Goal: Transaction & Acquisition: Purchase product/service

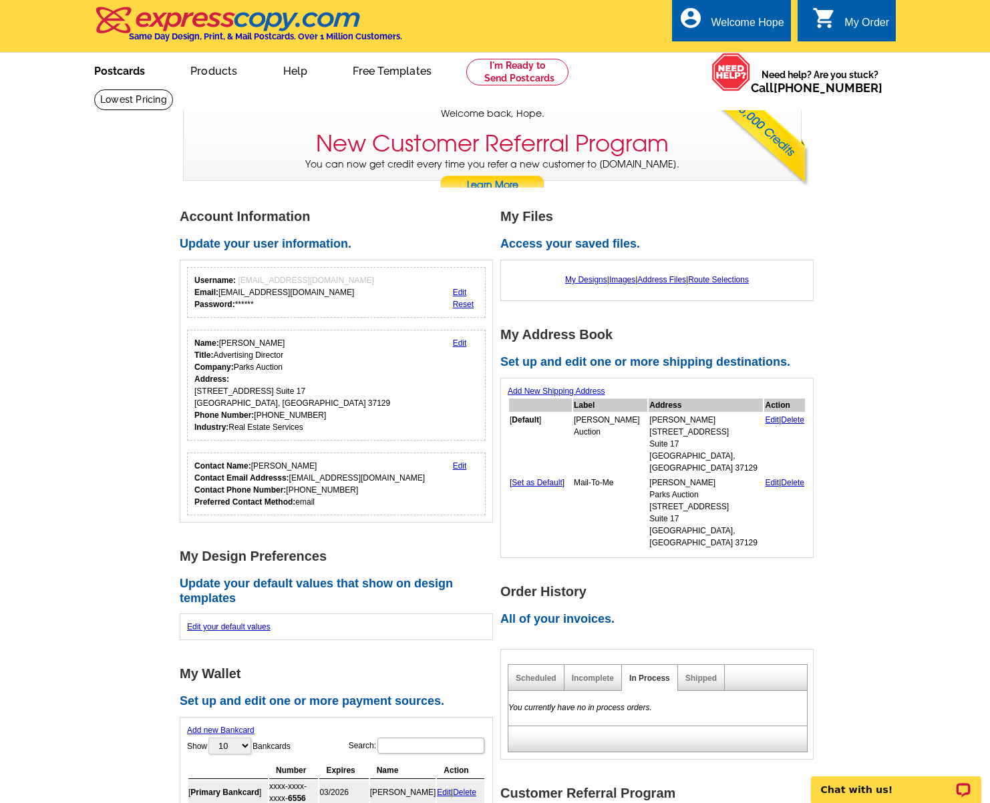
click at [118, 79] on link "Postcards" at bounding box center [120, 69] width 94 height 31
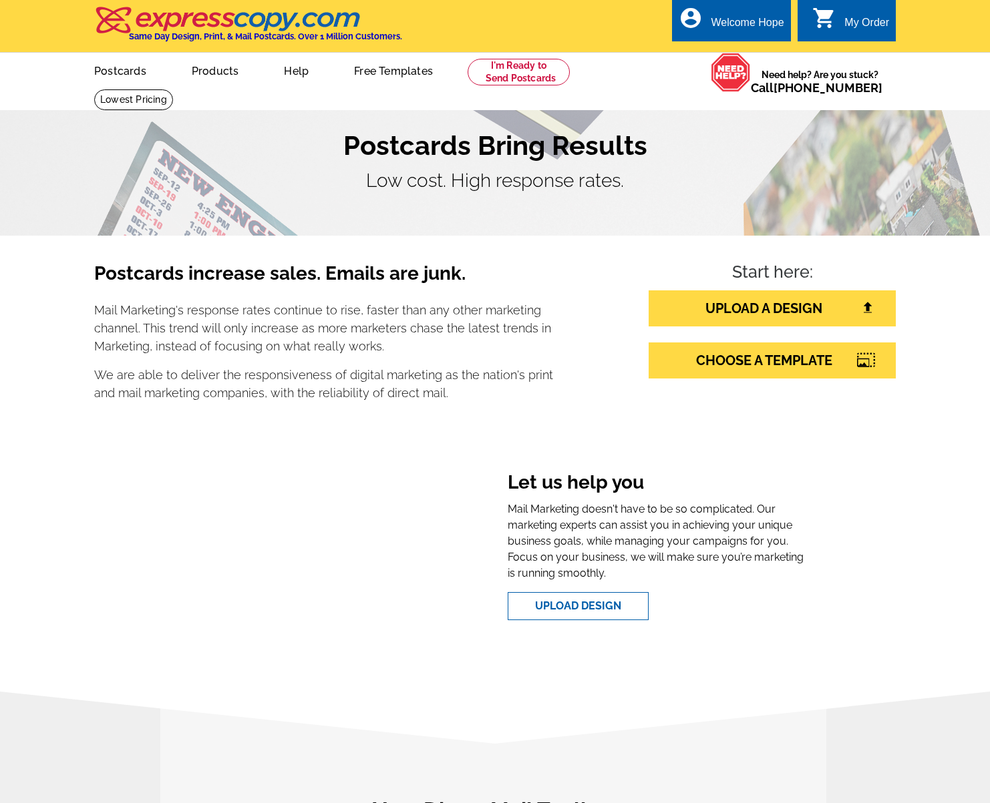
click at [140, 75] on link "Postcards" at bounding box center [120, 69] width 95 height 31
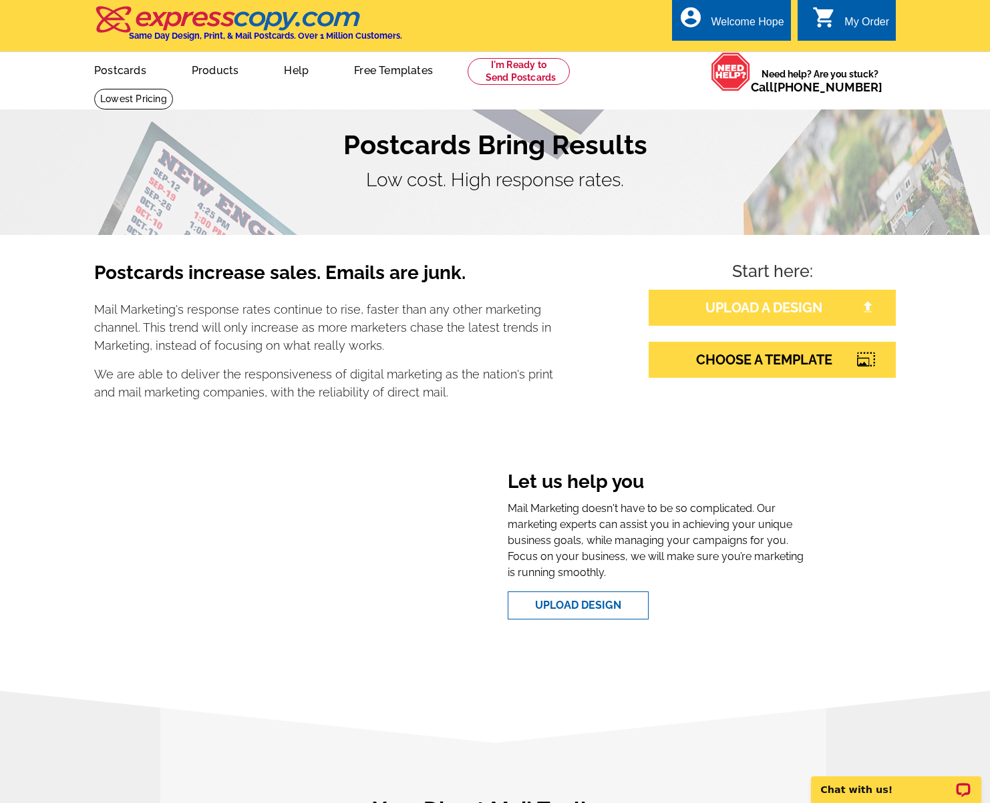
click at [775, 305] on link "UPLOAD A DESIGN" at bounding box center [771, 308] width 247 height 36
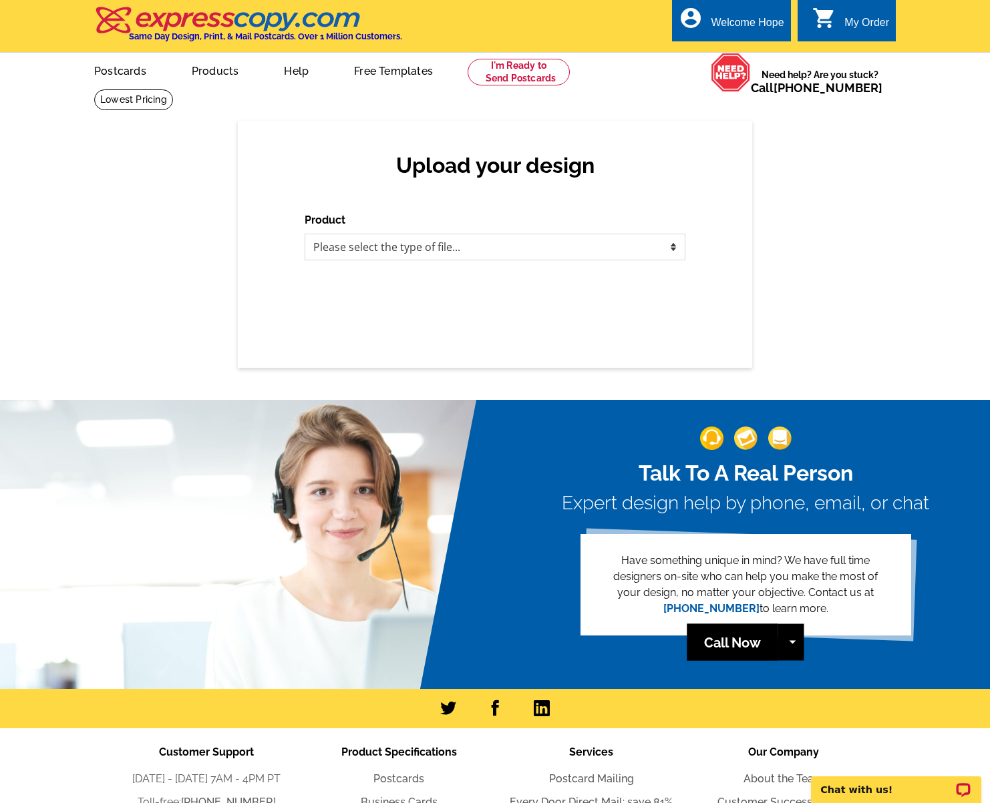
click at [497, 246] on select "Please select the type of file... Postcards Business Cards Letters and flyers G…" at bounding box center [495, 247] width 381 height 27
select select "1"
click at [305, 234] on select "Please select the type of file... Postcards Business Cards Letters and flyers G…" at bounding box center [495, 247] width 381 height 27
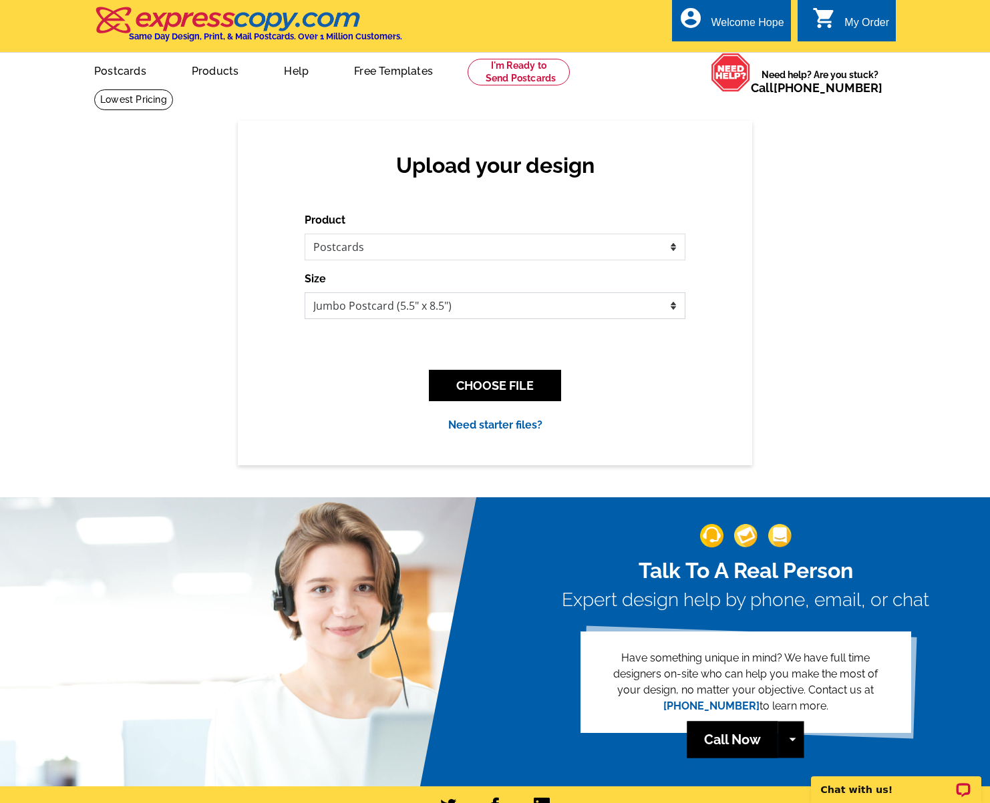
click at [490, 309] on select "Jumbo Postcard (5.5" x 8.5") Regular Postcard (4.25" x 5.6") Panoramic Postcard…" at bounding box center [495, 306] width 381 height 27
select select "1"
click at [305, 293] on select "Jumbo Postcard (5.5" x 8.5") Regular Postcard (4.25" x 5.6") Panoramic Postcard…" at bounding box center [495, 306] width 381 height 27
click at [527, 381] on button "CHOOSE FILE" at bounding box center [495, 385] width 132 height 31
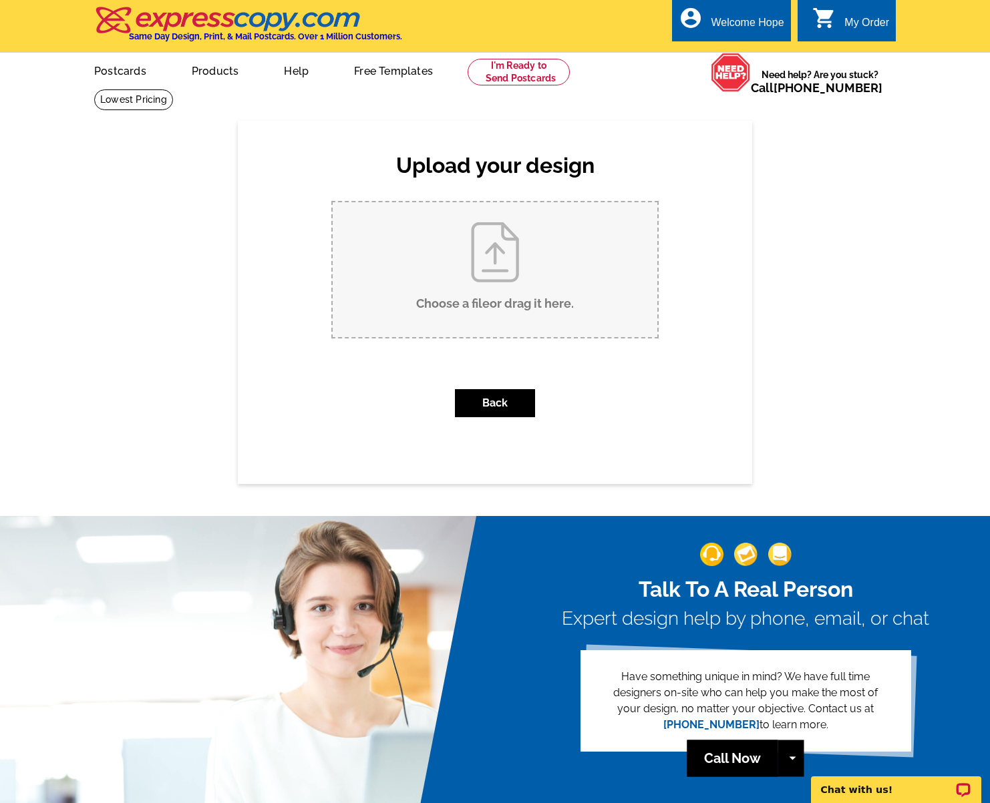
click at [502, 236] on input "Choose a file or drag it here ." at bounding box center [495, 269] width 325 height 135
type input "C:\fakepath\DrMLKBlvd_stan-chandler_postcard.pdf"
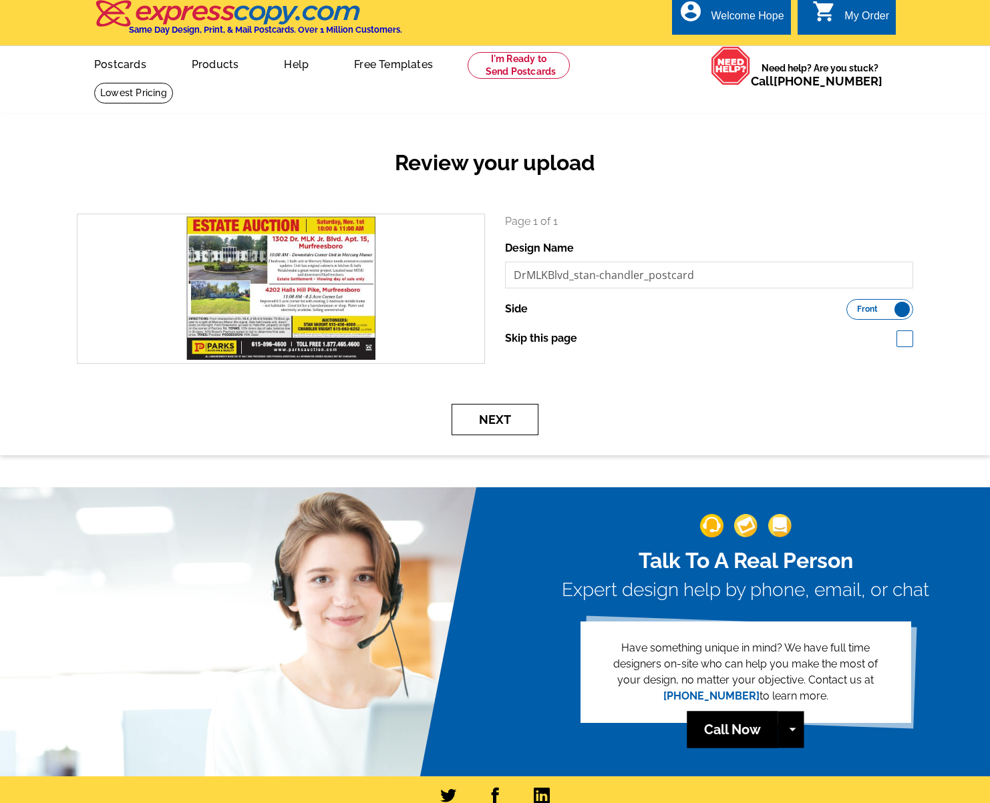
click at [512, 421] on button "Next" at bounding box center [494, 419] width 87 height 31
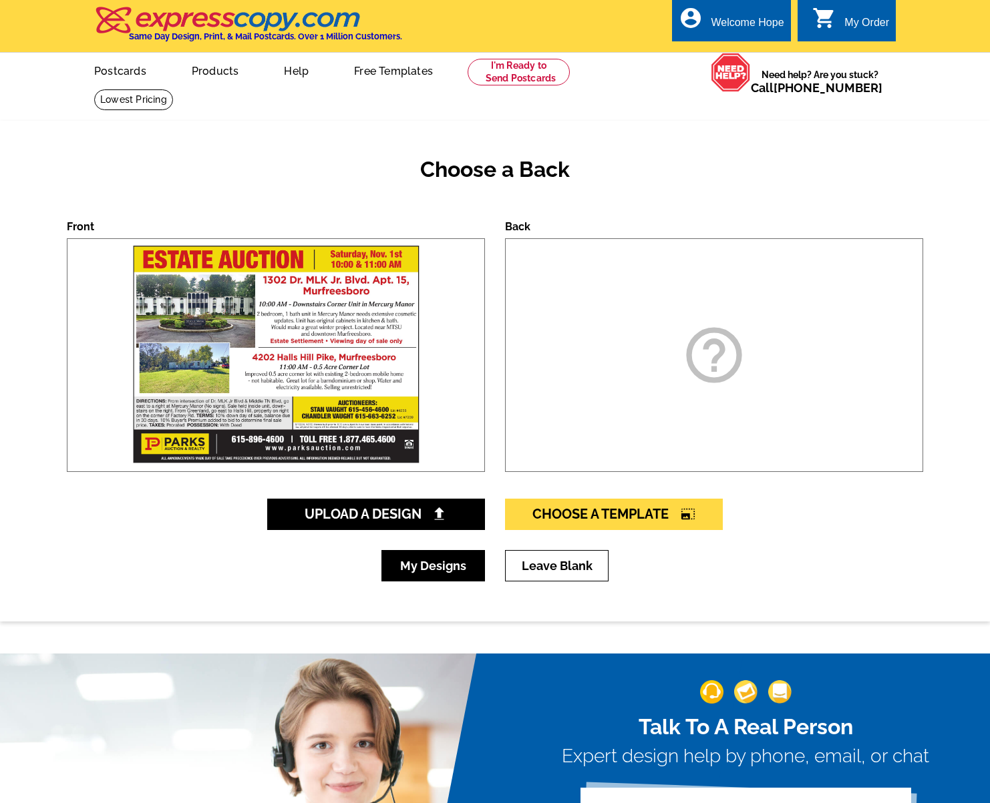
click at [416, 564] on link "My Designs" at bounding box center [433, 565] width 104 height 31
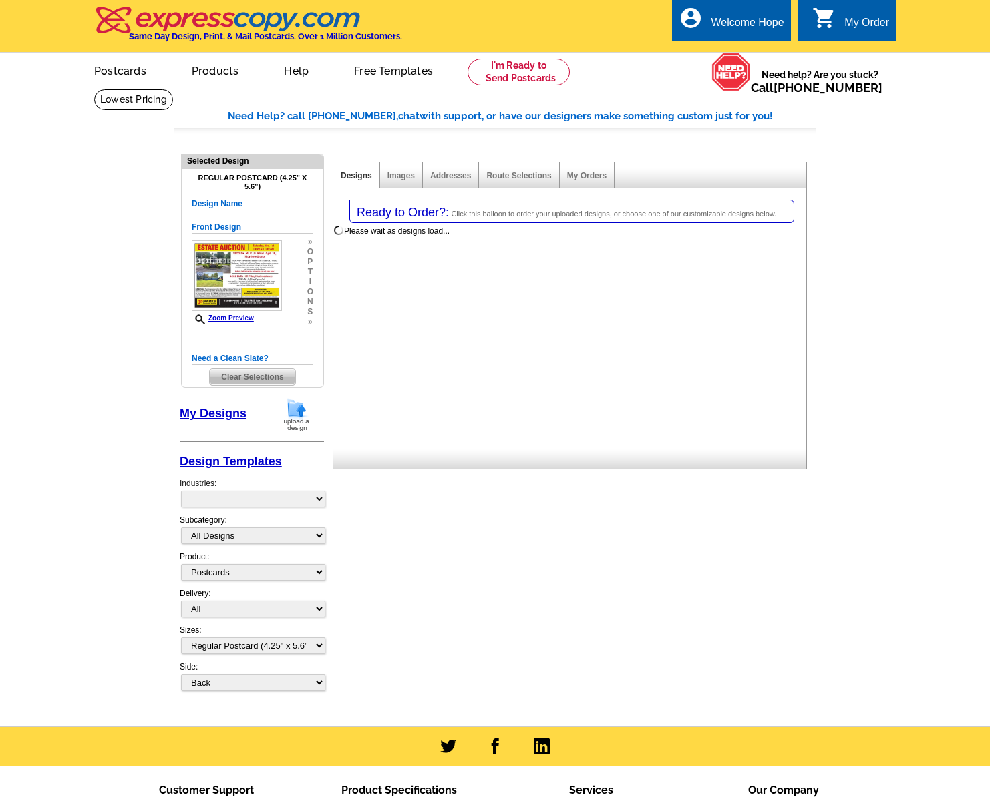
select select "1"
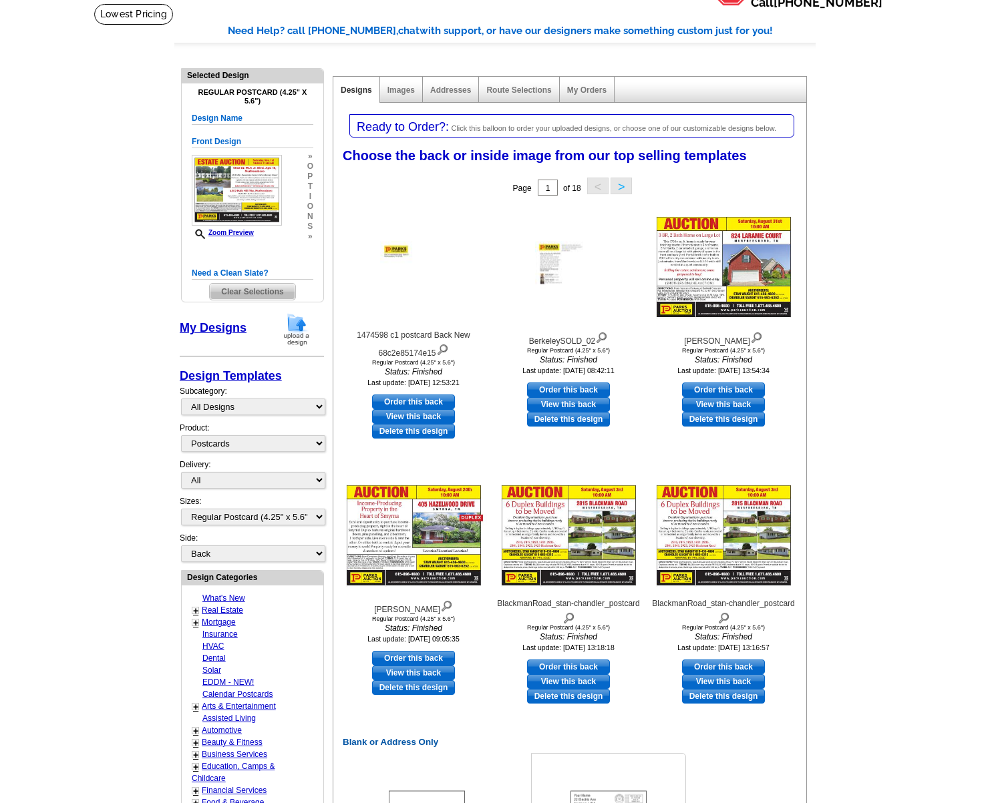
scroll to position [87, 0]
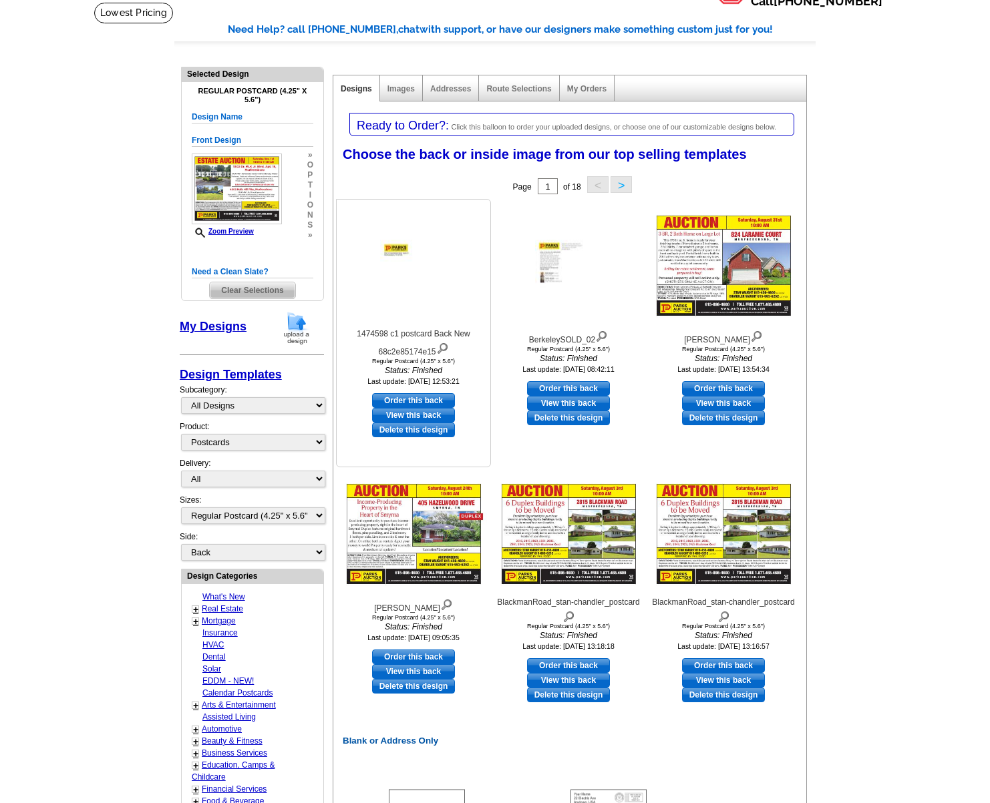
click at [431, 397] on link "Order this back" at bounding box center [413, 400] width 83 height 15
select select "front"
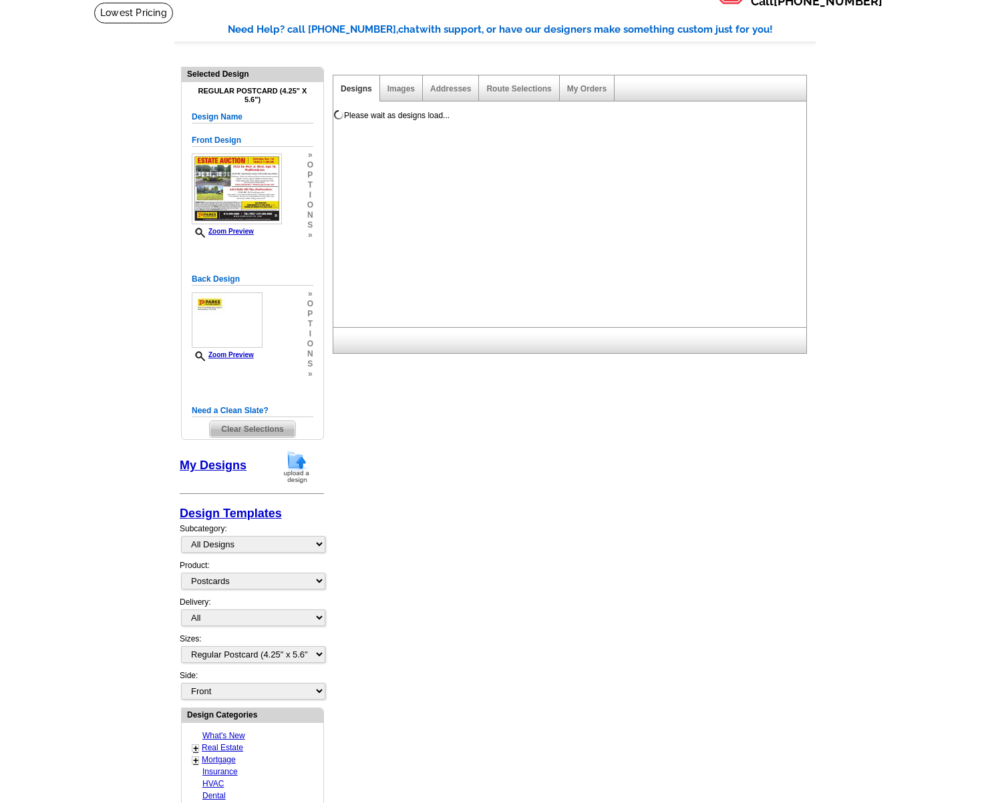
scroll to position [0, 0]
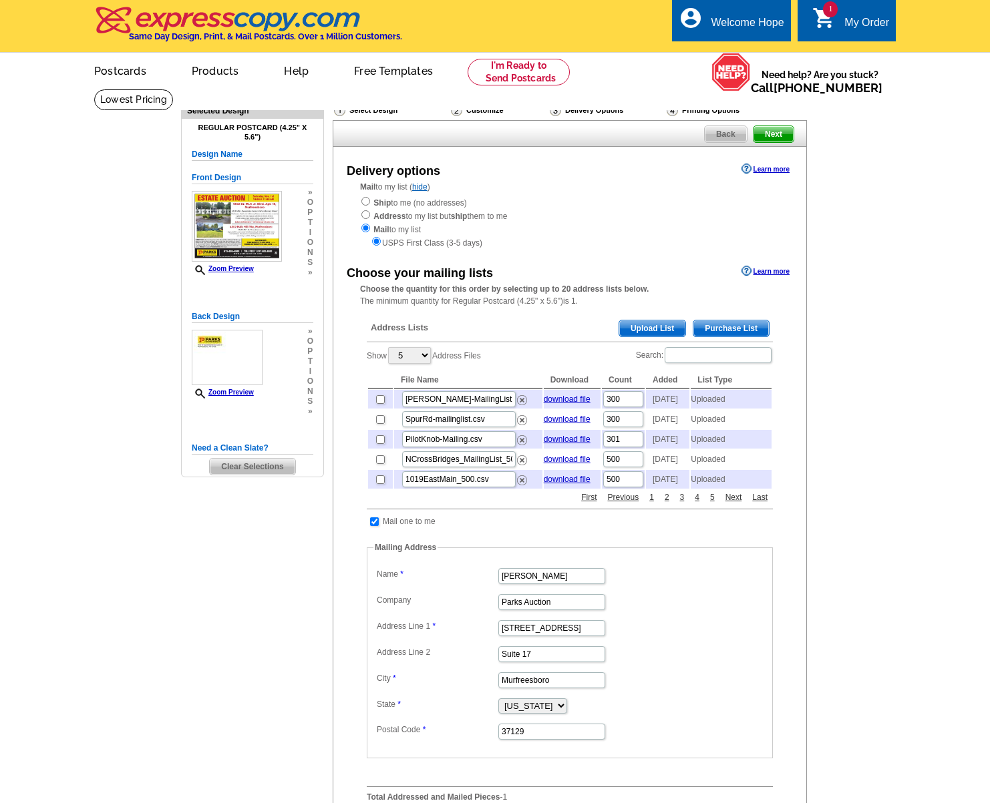
click at [655, 330] on span "Upload List" at bounding box center [652, 329] width 66 height 16
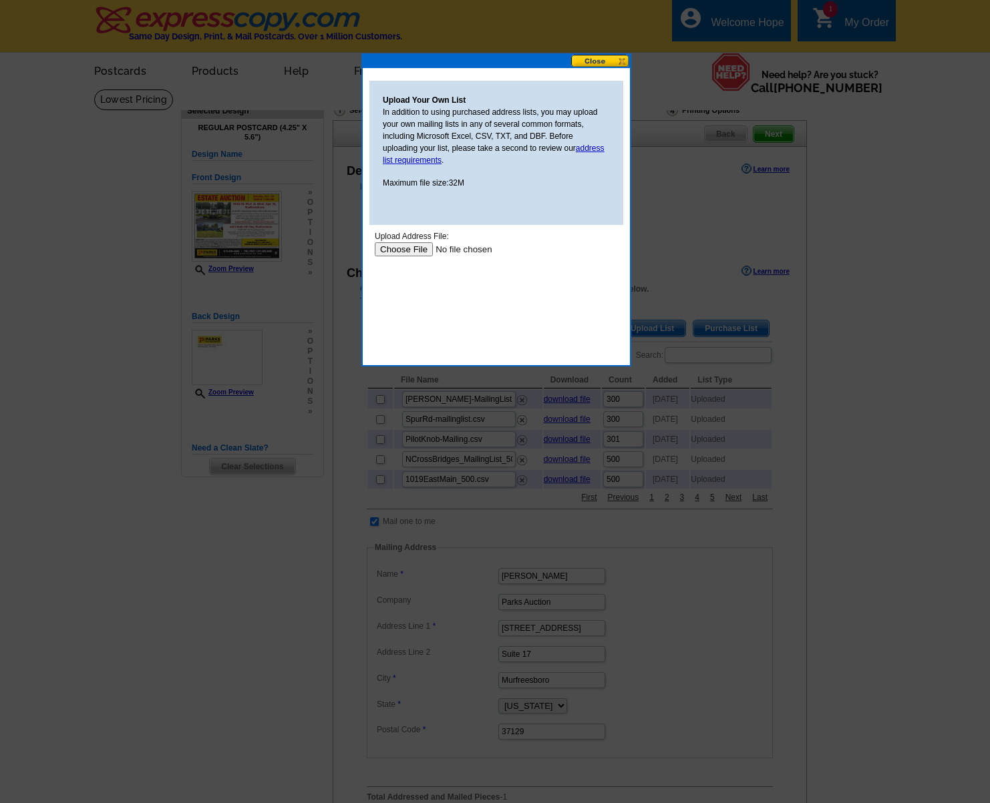
click at [403, 248] on input "file" at bounding box center [459, 249] width 169 height 14
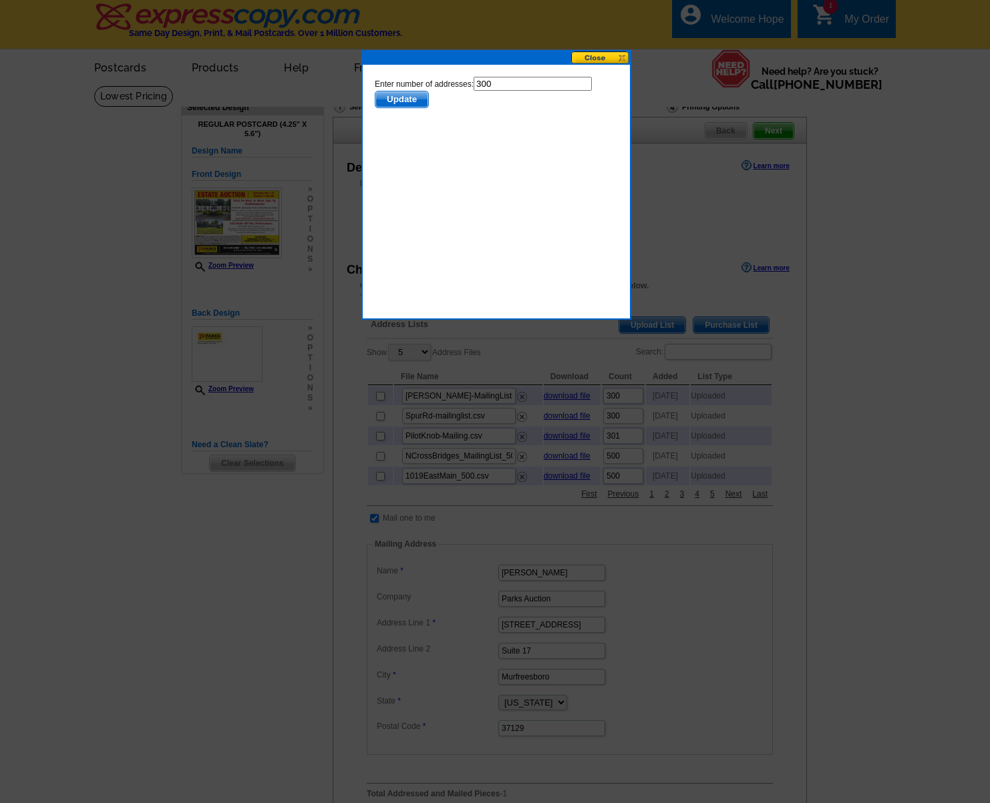
scroll to position [1, 0]
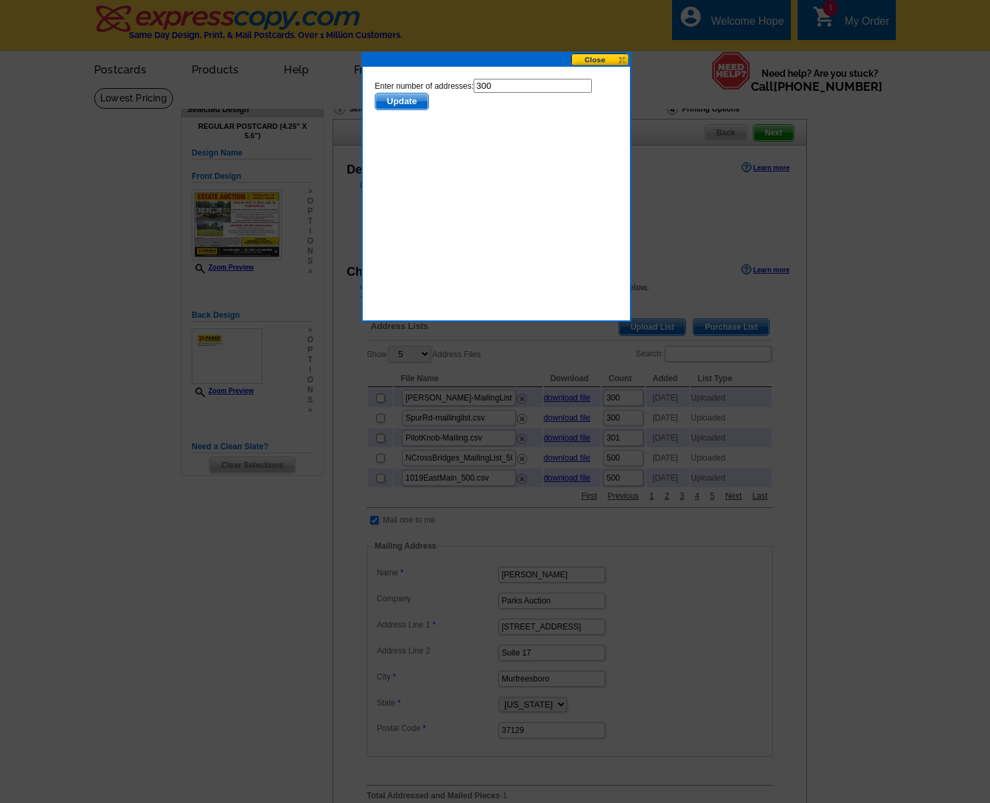
click at [407, 97] on span "Update" at bounding box center [401, 102] width 53 height 16
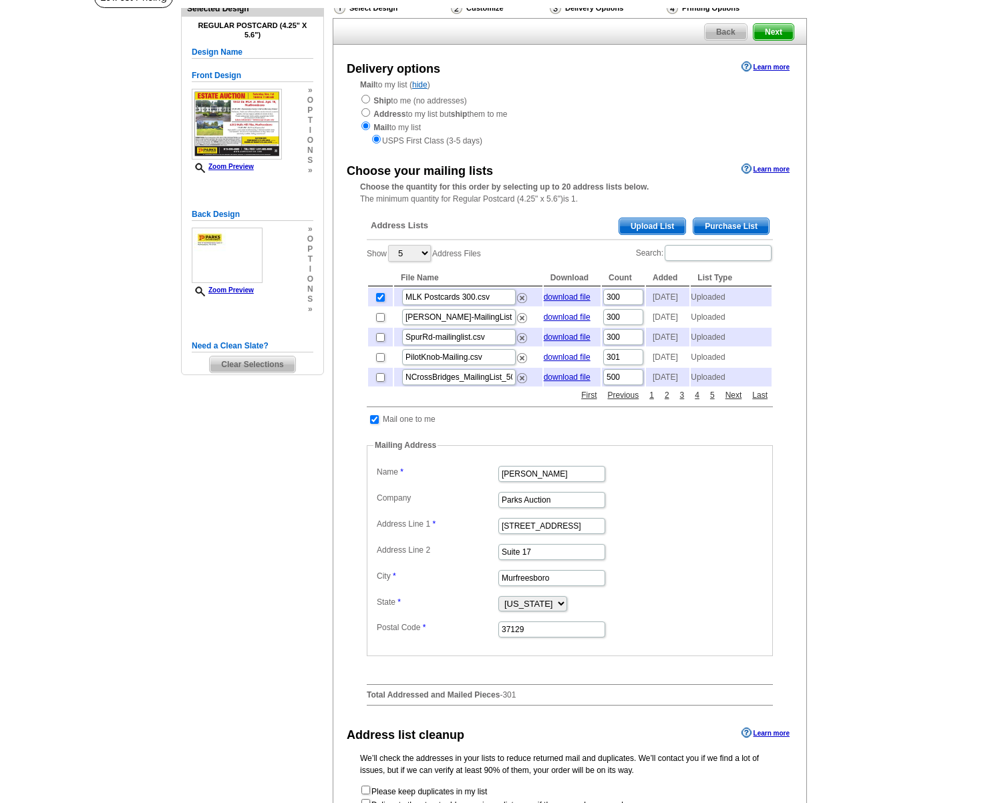
scroll to position [103, 0]
click at [373, 423] on input "checkbox" at bounding box center [374, 419] width 9 height 9
checkbox input "false"
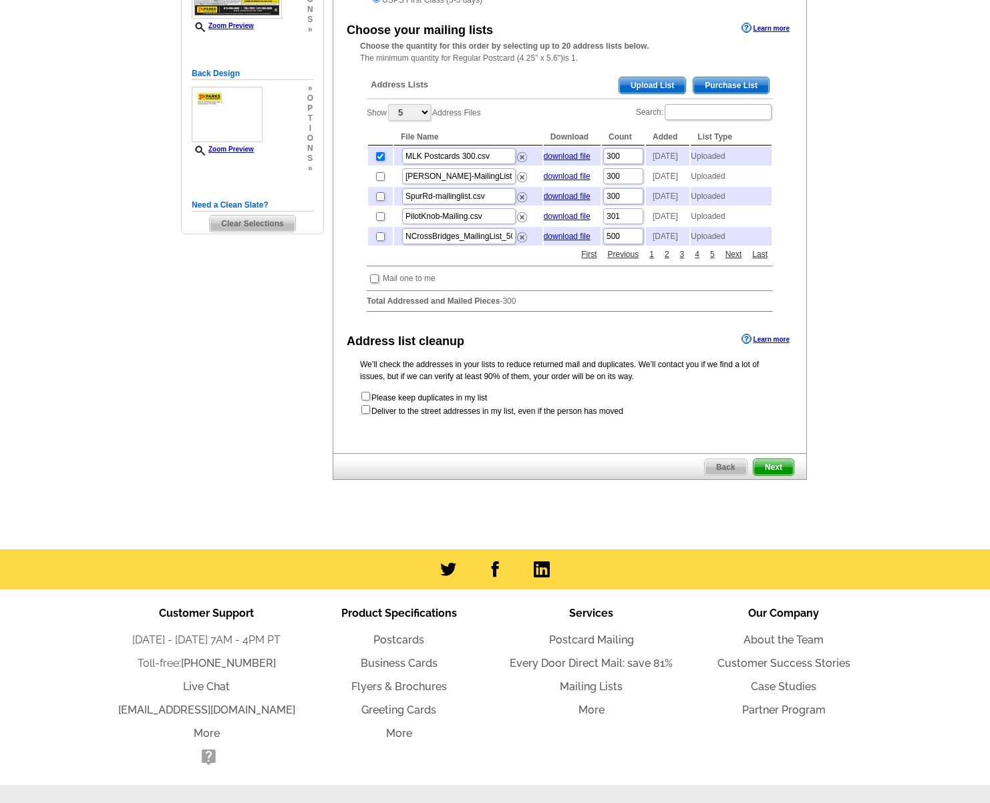
scroll to position [301, 0]
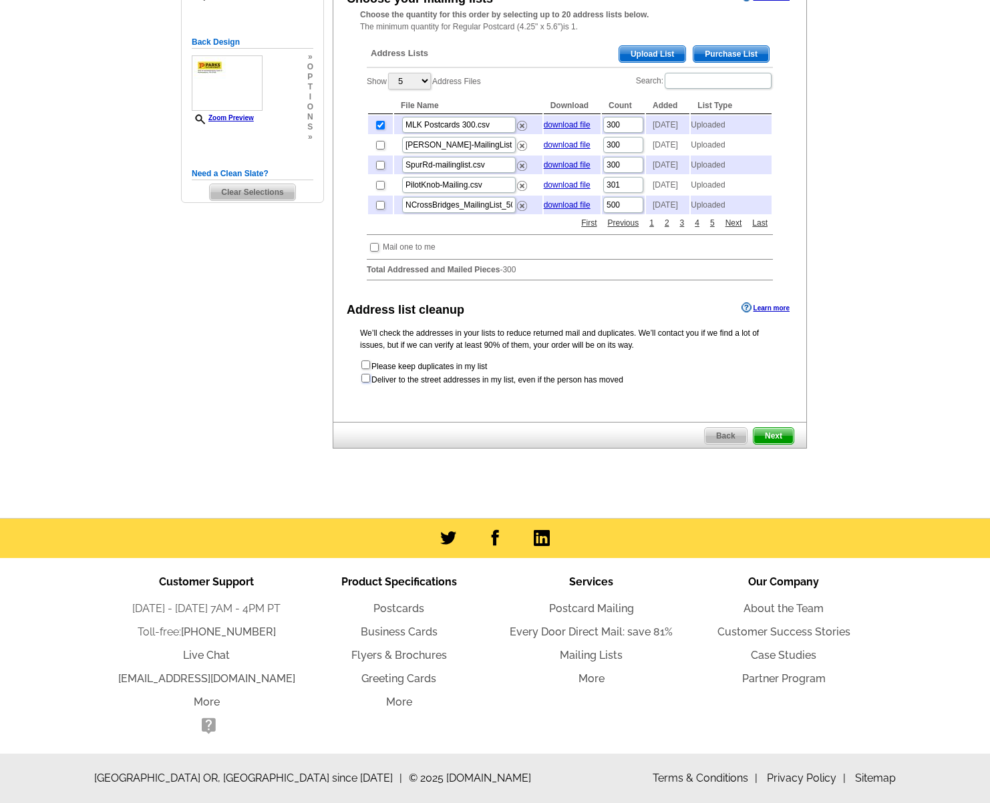
click at [361, 377] on input "checkbox" at bounding box center [365, 378] width 9 height 9
checkbox input "true"
radio input "true"
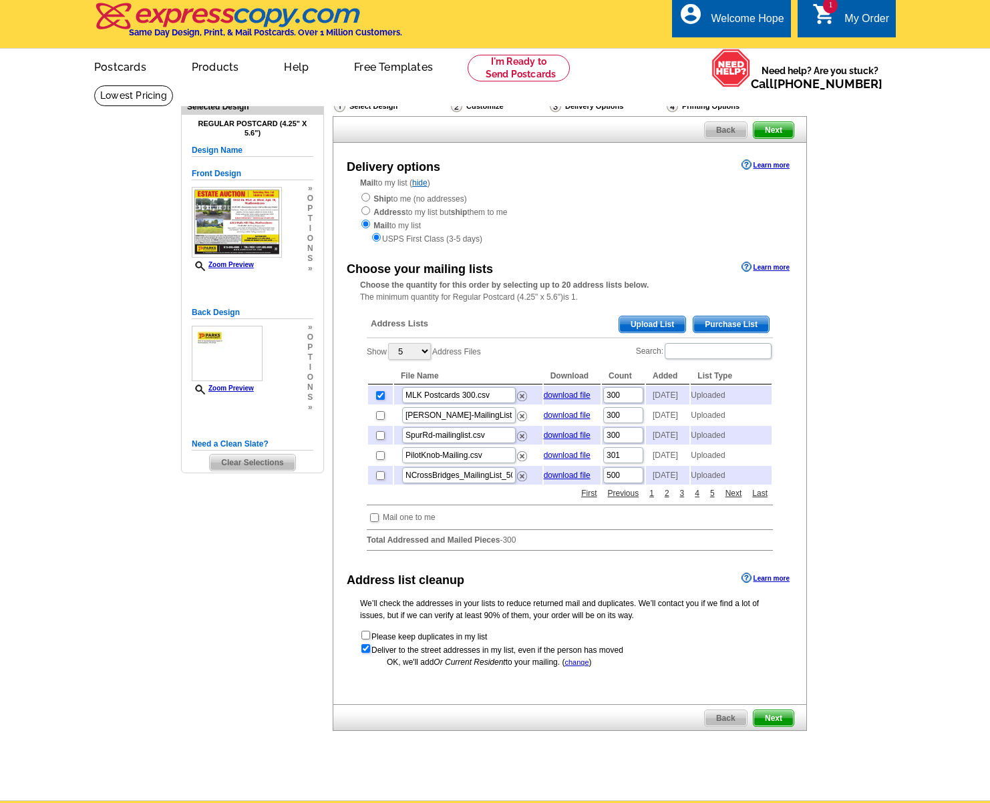
scroll to position [0, 0]
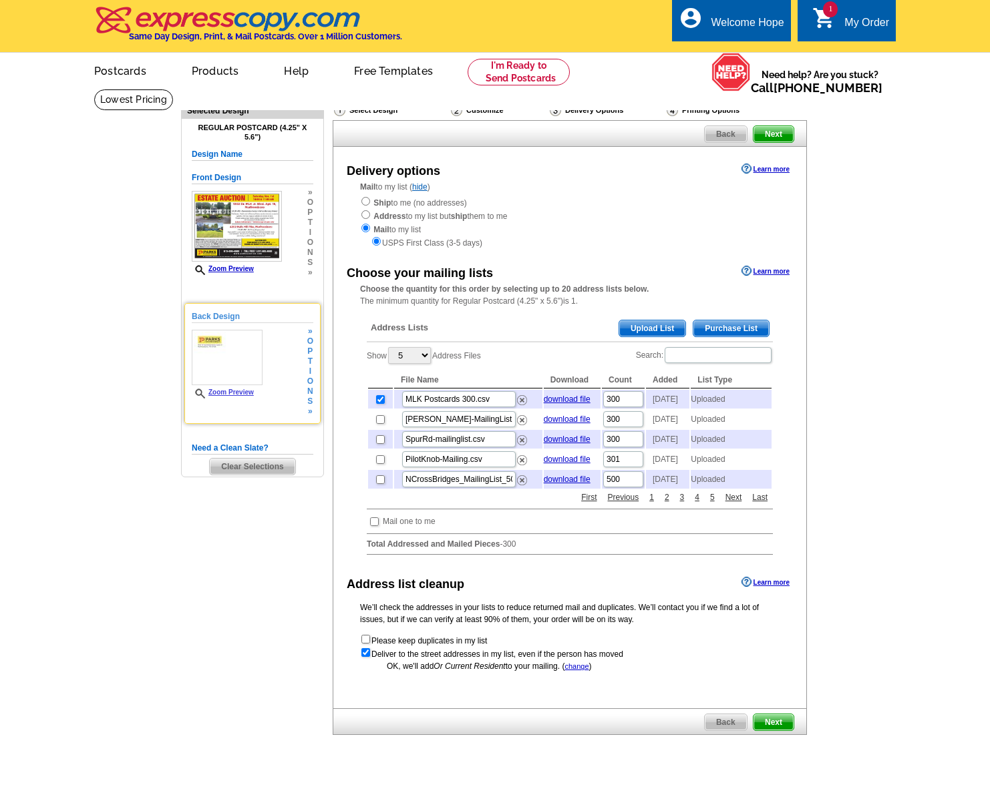
click at [220, 391] on link "Zoom Preview" at bounding box center [223, 392] width 62 height 7
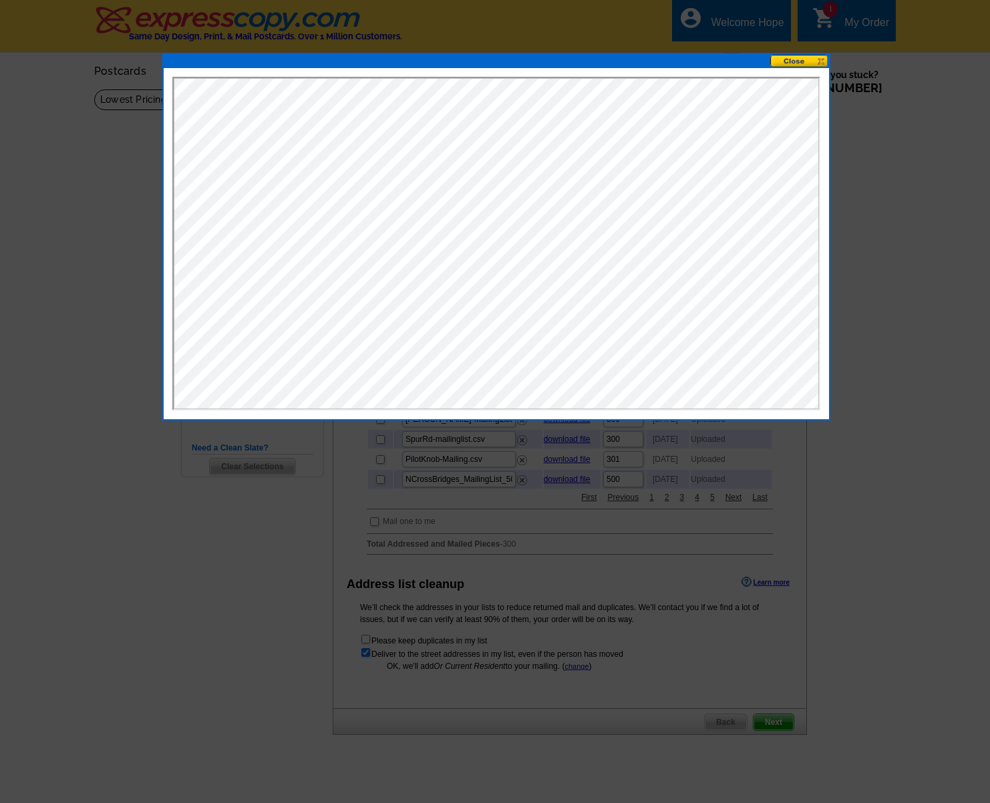
click at [806, 59] on button at bounding box center [799, 61] width 59 height 13
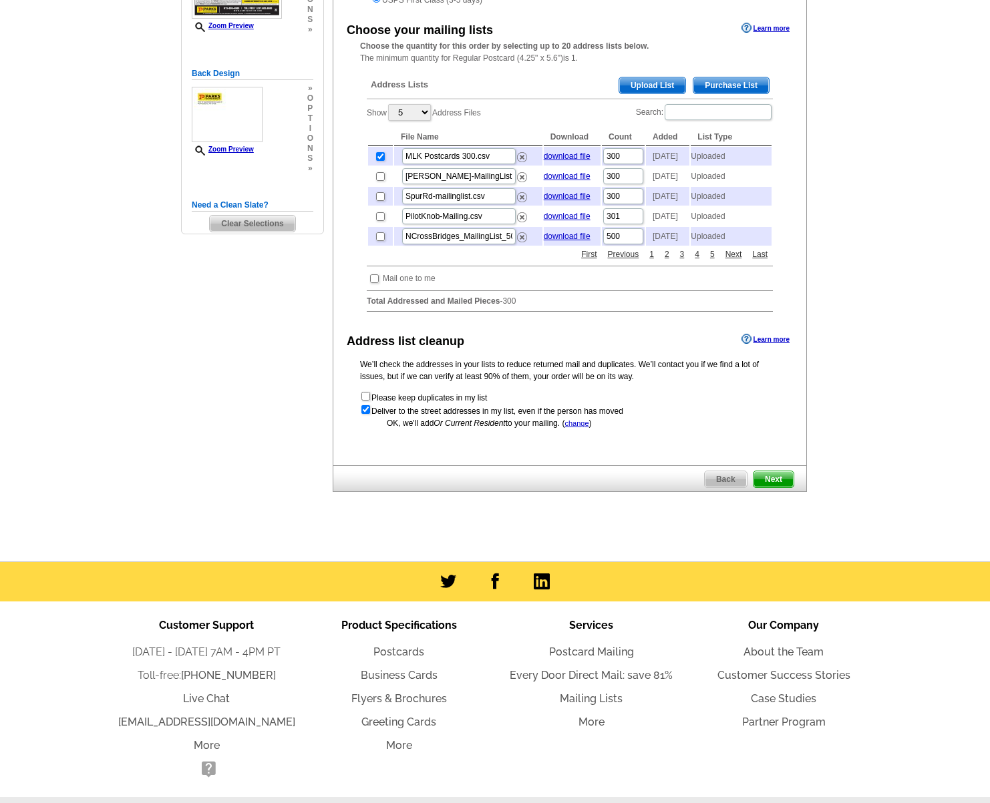
scroll to position [313, 0]
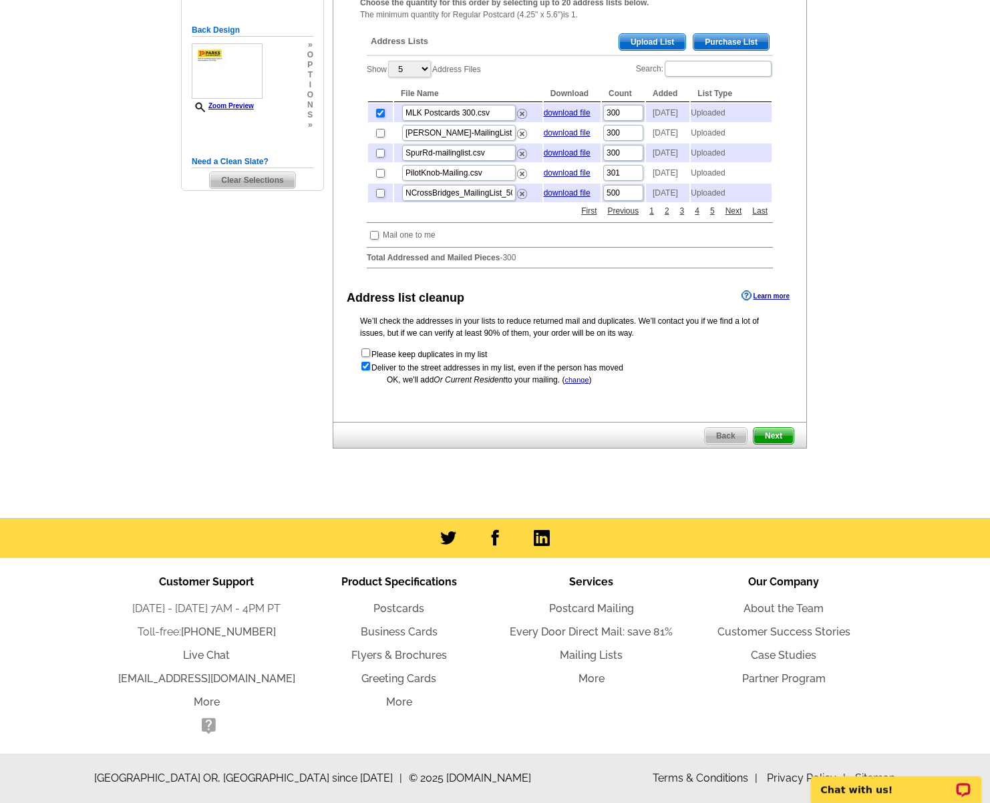
click at [783, 433] on span "Next" at bounding box center [773, 436] width 40 height 16
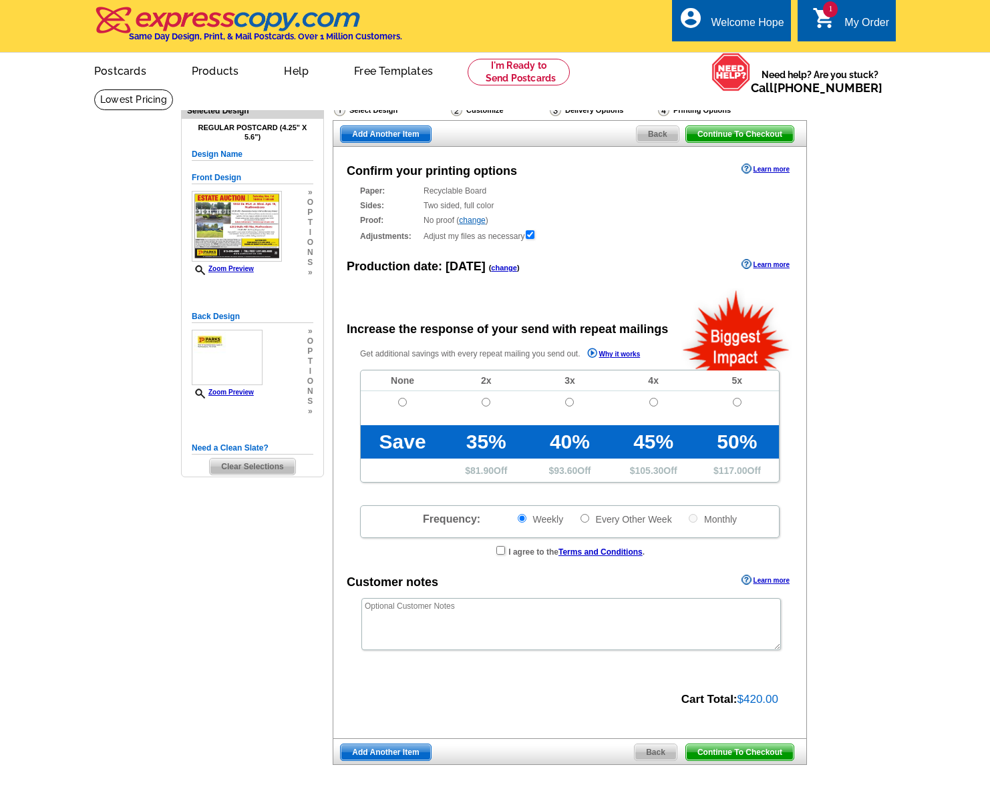
radio input "false"
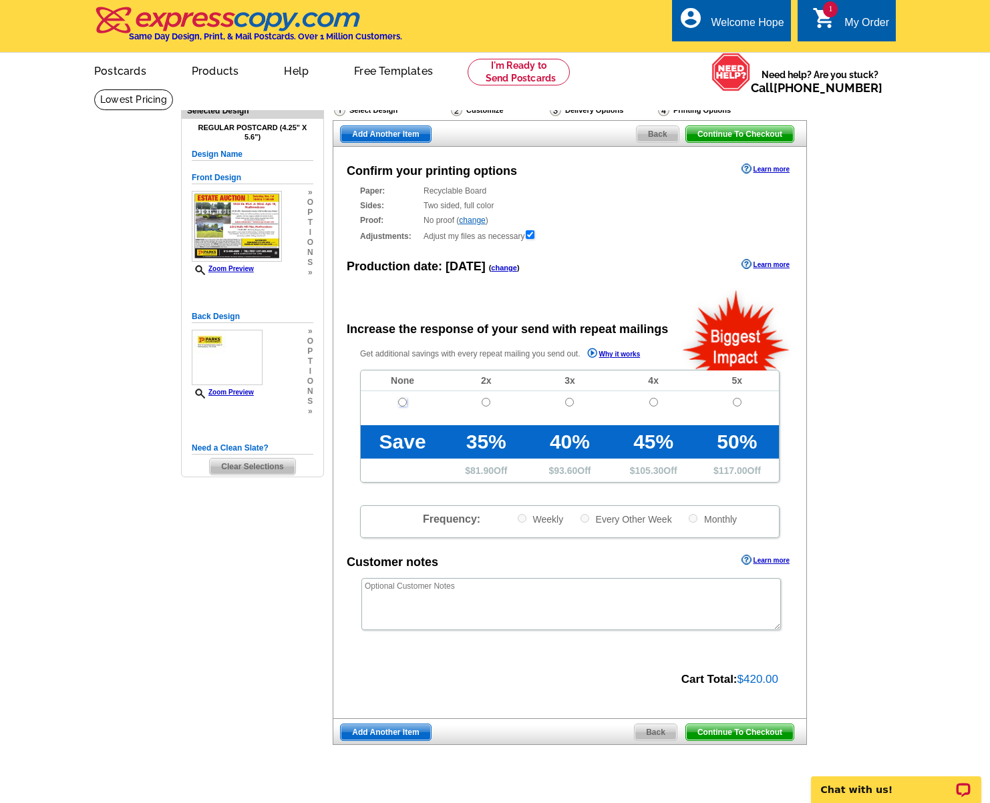
click at [402, 400] on input "radio" at bounding box center [402, 402] width 9 height 9
radio input "true"
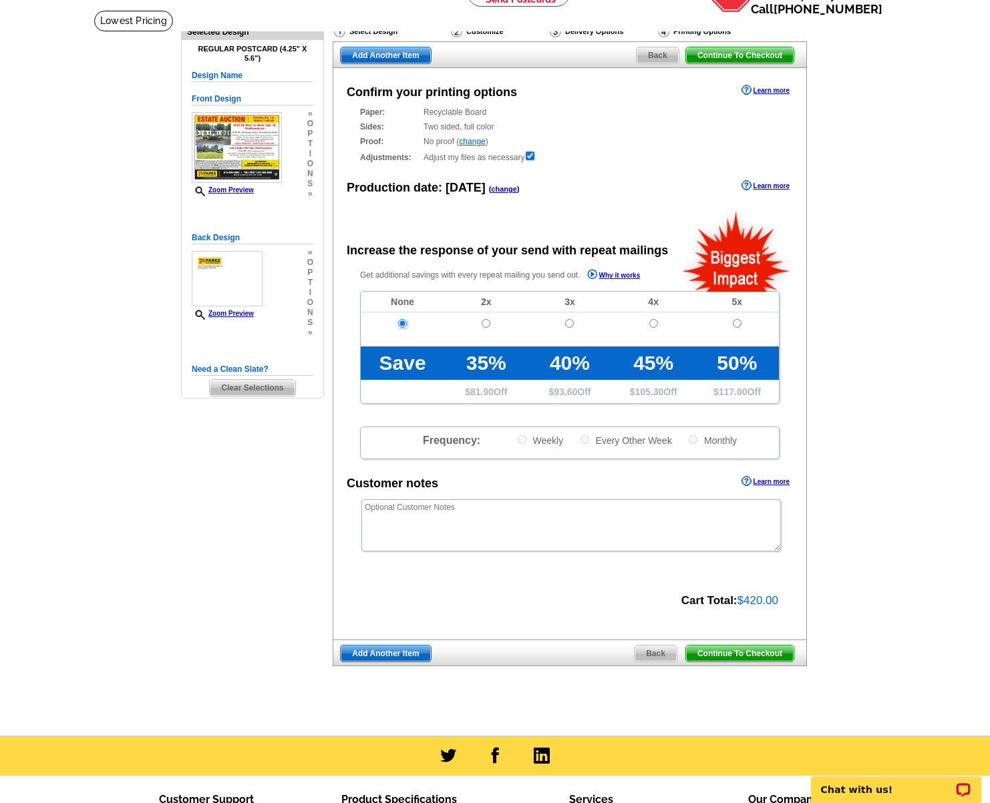
scroll to position [80, 0]
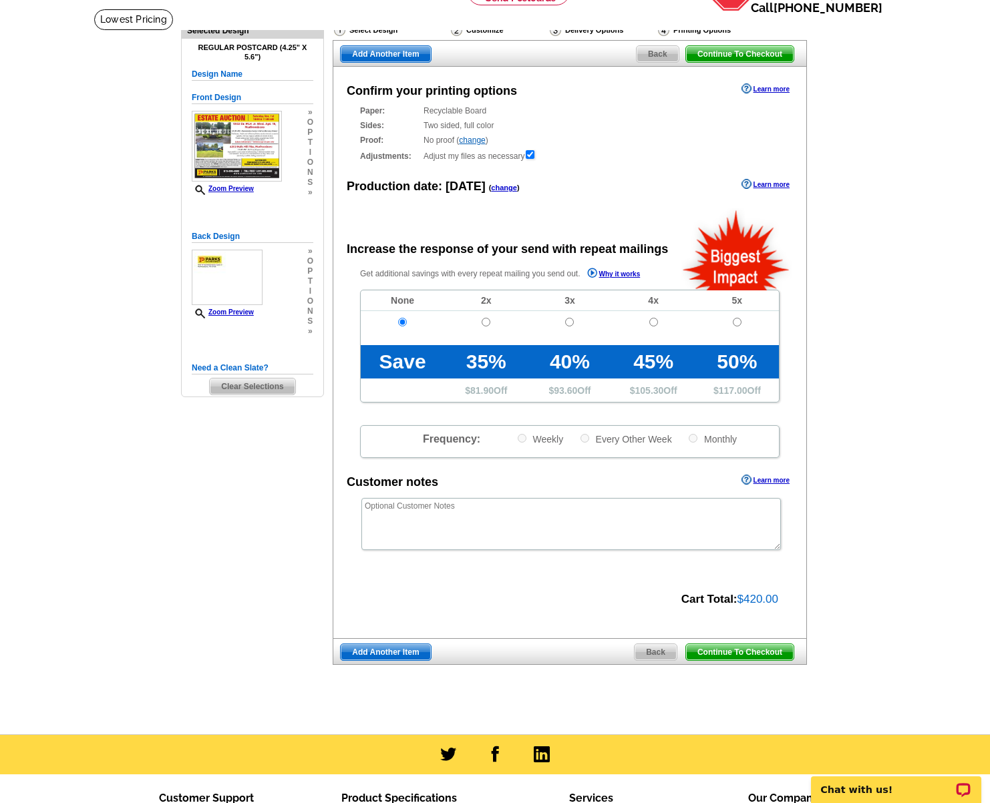
click at [746, 653] on span "Continue To Checkout" at bounding box center [740, 652] width 108 height 16
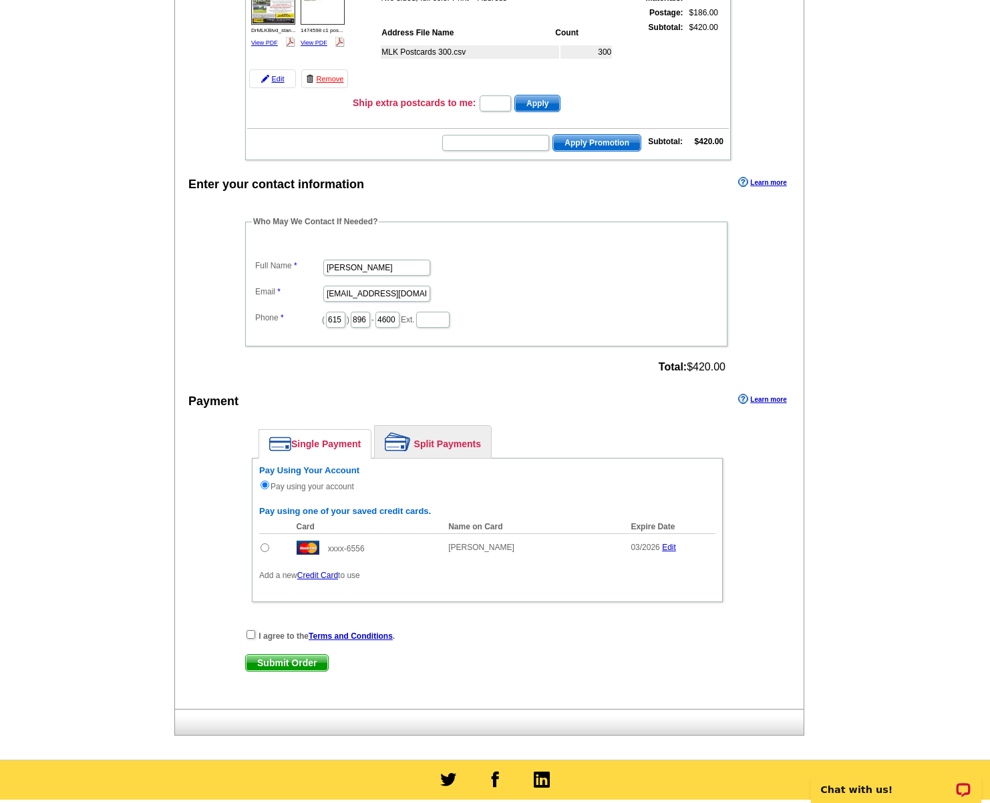
scroll to position [219, 0]
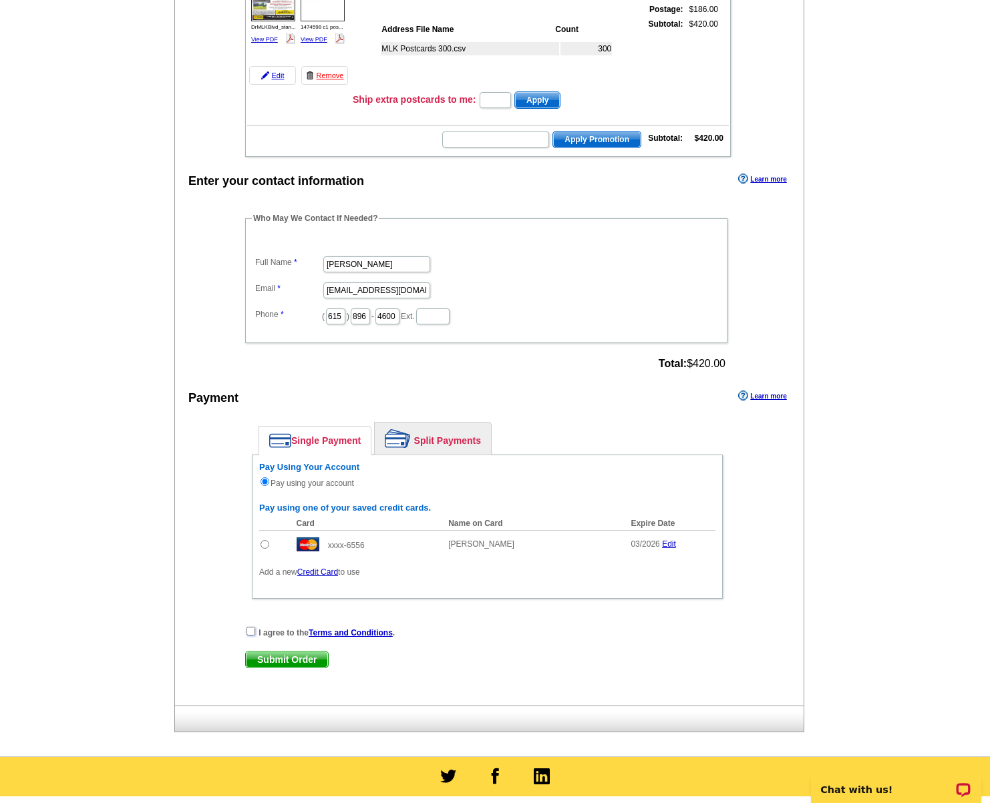
click at [248, 630] on input "checkbox" at bounding box center [250, 631] width 9 height 9
checkbox input "true"
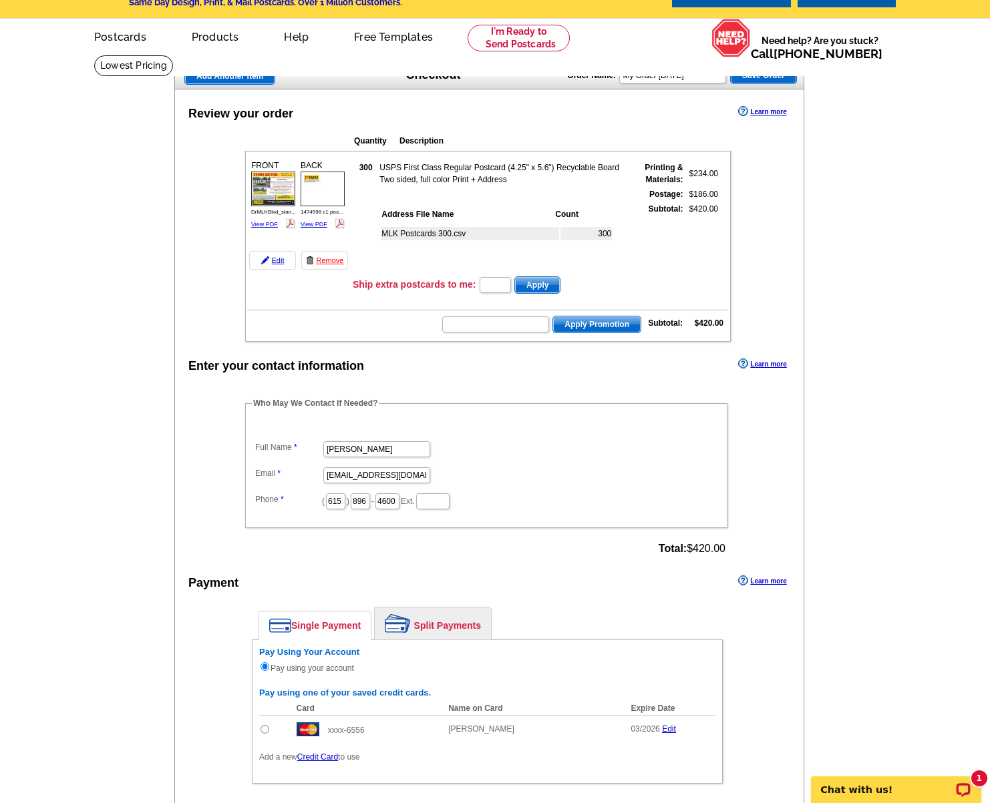
scroll to position [457, 0]
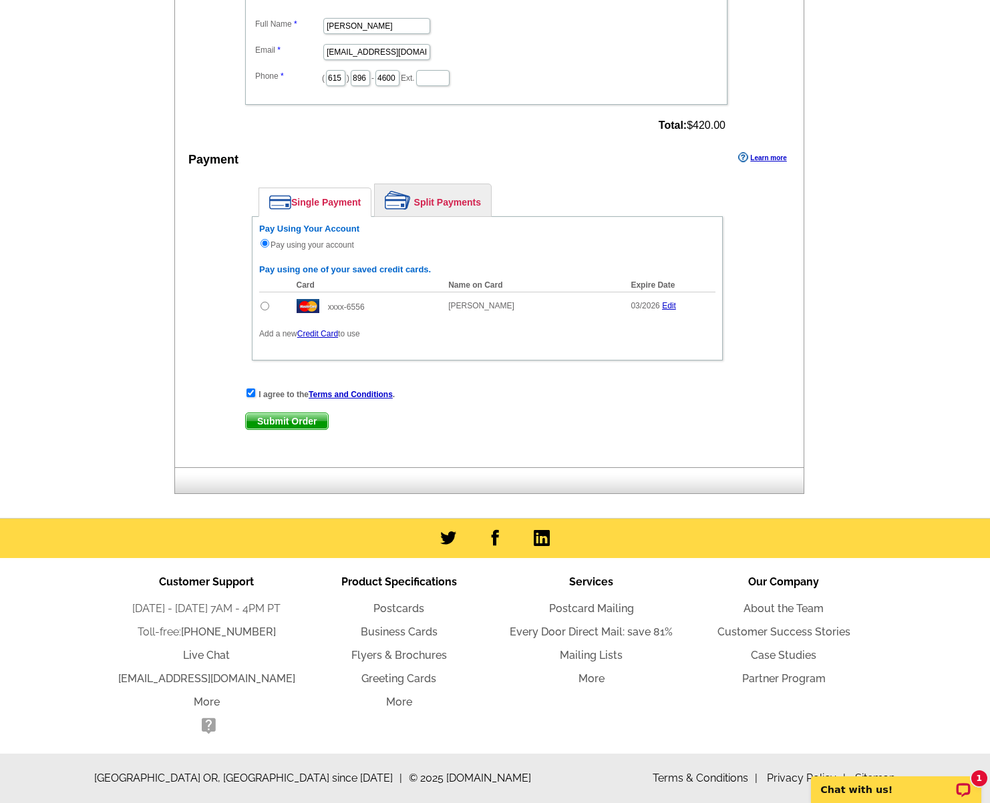
click at [310, 421] on span "Submit Order" at bounding box center [287, 421] width 82 height 16
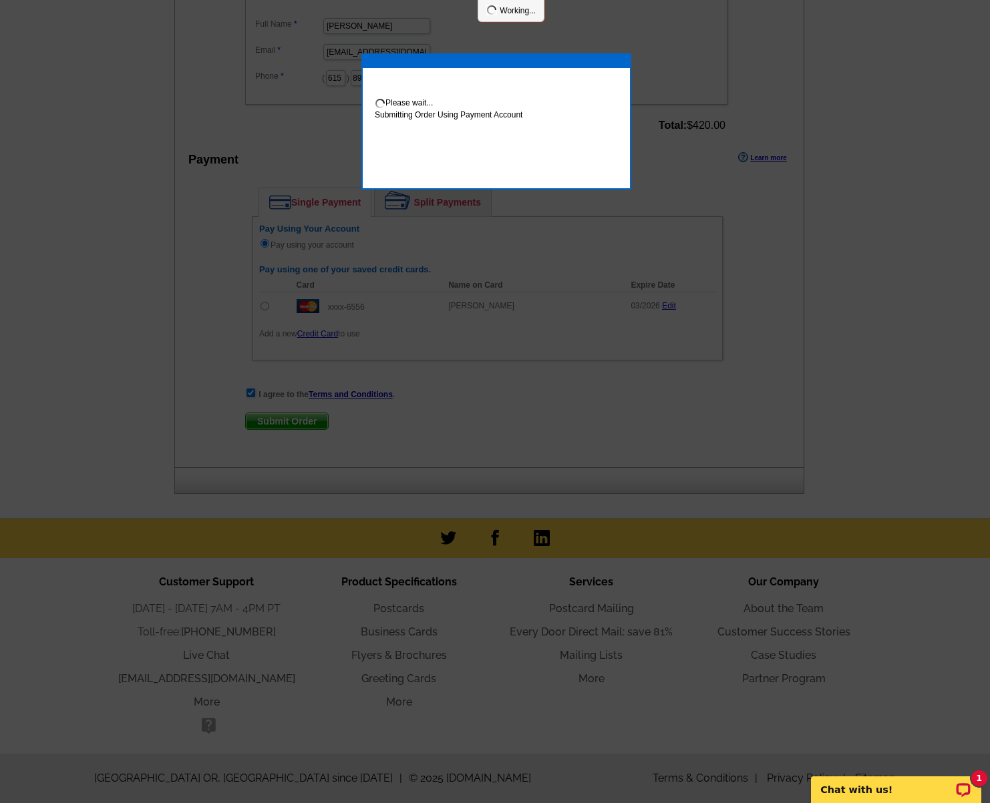
scroll to position [452, 0]
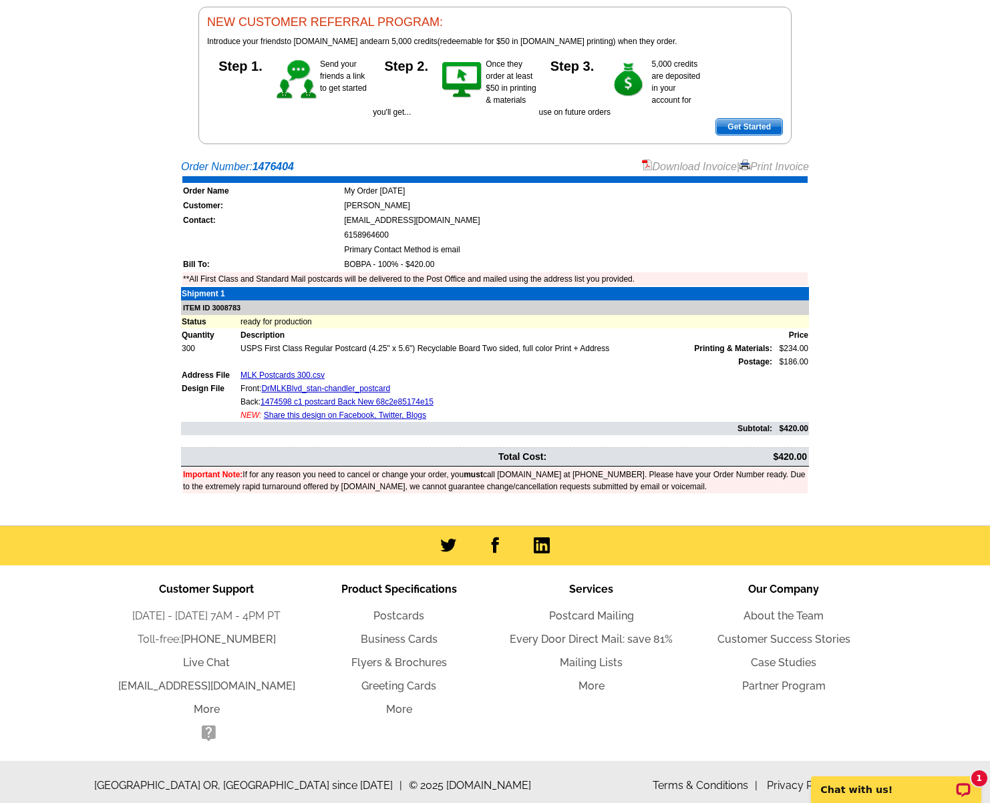
scroll to position [128, 0]
